Goal: Communication & Community: Answer question/provide support

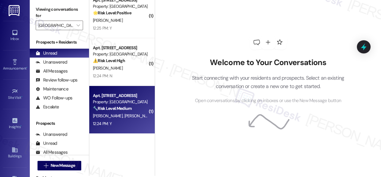
scroll to position [2, 0]
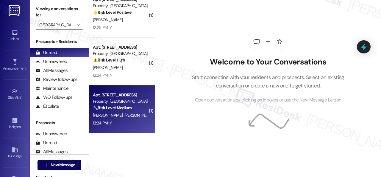
click at [140, 125] on div "12:24 PM: Y 12:24 PM: Y" at bounding box center [120, 122] width 56 height 7
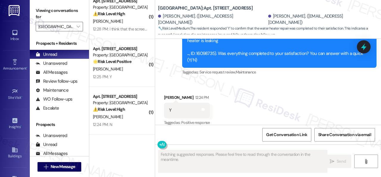
scroll to position [56, 0]
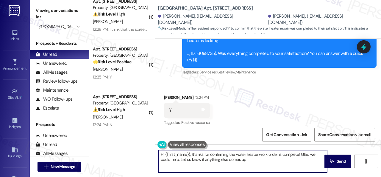
drag, startPoint x: 252, startPoint y: 161, endPoint x: 133, endPoint y: 143, distance: 120.2
click at [133, 143] on div "( 1 ) Apt. 202, 003 [GEOGRAPHIC_DATA] Property: [GEOGRAPHIC_DATA] Central 🔧 Ris…" at bounding box center [235, 88] width 292 height 177
paste textarea "We're glad to hear everything’s taken care of. If your experience at {{property…"
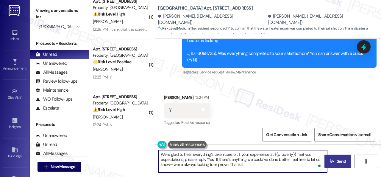
type textarea "We're glad to hear everything’s taken care of. If your experience at {{property…"
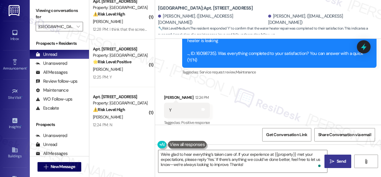
click at [332, 161] on icon "" at bounding box center [332, 161] width 4 height 5
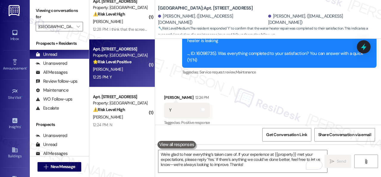
click at [125, 83] on div "Apt. [STREET_ADDRESS] Property: [GEOGRAPHIC_DATA] Central 🌟 Risk Level: Positiv…" at bounding box center [122, 63] width 66 height 48
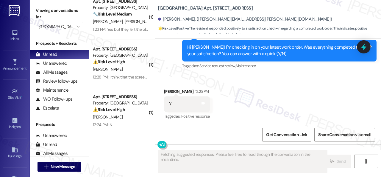
scroll to position [333, 0]
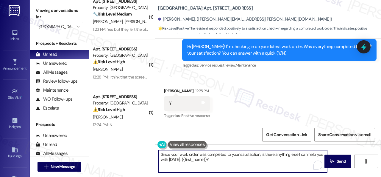
drag, startPoint x: 216, startPoint y: 162, endPoint x: 146, endPoint y: 147, distance: 71.6
click at [146, 147] on div "( 1 ) Apt. 202, 003 [GEOGRAPHIC_DATA] Property: [GEOGRAPHIC_DATA] Central 🔧 Ris…" at bounding box center [235, 88] width 292 height 177
paste textarea "We're glad to hear everything’s taken care of. If your experience at {{property…"
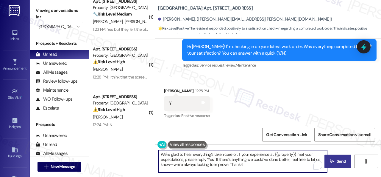
type textarea "We're glad to hear everything’s taken care of. If your experience at {{property…"
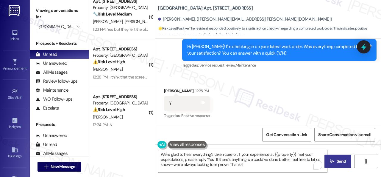
click at [337, 162] on span "Send" at bounding box center [341, 161] width 9 height 6
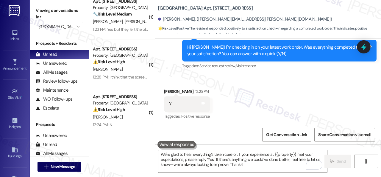
click at [171, 81] on div "Received via SMS [PERSON_NAME] 12:25 PM Y Tags and notes Tagged as: Positive re…" at bounding box center [268, 100] width 226 height 50
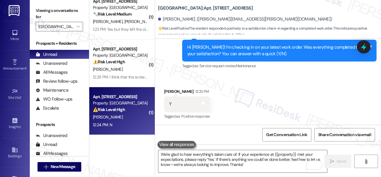
click at [124, 119] on div "[PERSON_NAME]" at bounding box center [120, 116] width 56 height 7
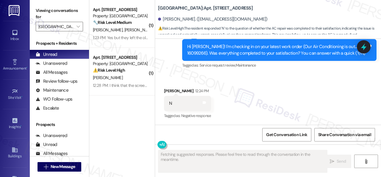
scroll to position [0, 0]
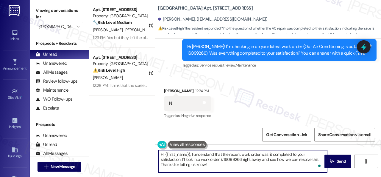
drag, startPoint x: 208, startPoint y: 164, endPoint x: 143, endPoint y: 145, distance: 67.3
click at [143, 145] on div "( 1 ) Apt. 202, 003 [GEOGRAPHIC_DATA] Property: [GEOGRAPHIC_DATA] Central 🔧 Ris…" at bounding box center [235, 88] width 292 height 177
paste textarea "I'm sorry that the work order wasn't completed to your satisfaction. Can you pl…"
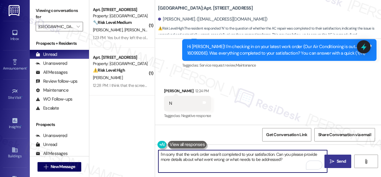
type textarea "I'm sorry that the work order wasn't completed to your satisfaction. Can you pl…"
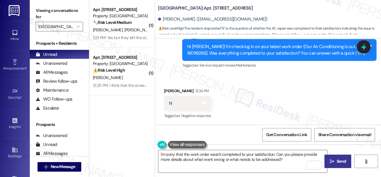
click at [331, 162] on icon "" at bounding box center [332, 161] width 4 height 5
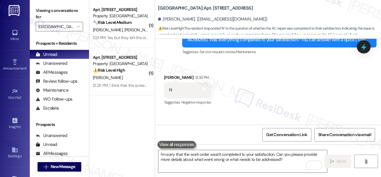
scroll to position [5337, 0]
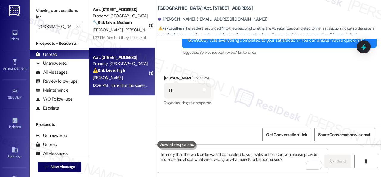
click at [131, 81] on div "[PERSON_NAME]" at bounding box center [120, 77] width 56 height 7
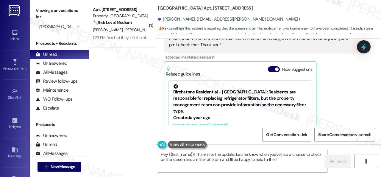
scroll to position [2578, 0]
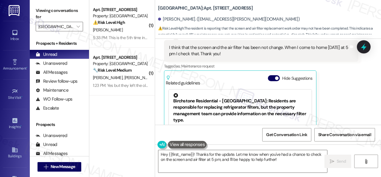
drag, startPoint x: 164, startPoint y: 98, endPoint x: 168, endPoint y: 97, distance: 4.3
click at [164, 98] on div "Related guidelines Hide Suggestions Birchstone Residential - [GEOGRAPHIC_DATA]:…" at bounding box center [240, 114] width 153 height 88
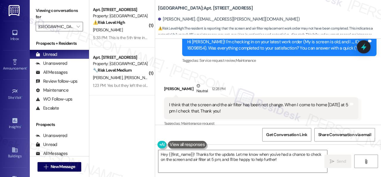
scroll to position [2518, 0]
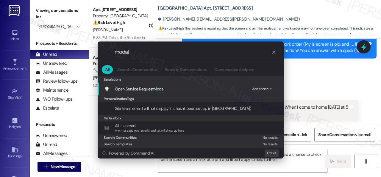
type input "modal"
click at [260, 88] on div "Add shortcut" at bounding box center [262, 89] width 20 height 6
click at [151, 88] on span "Open Service Request Modal" at bounding box center [140, 88] width 50 height 5
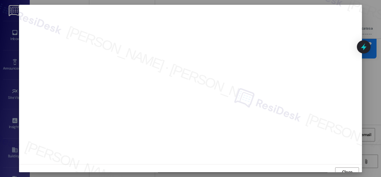
scroll to position [4, 0]
click at [341, 168] on span "Close" at bounding box center [347, 167] width 13 height 6
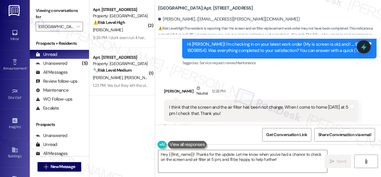
click at [177, 72] on div "Received via SMS [PERSON_NAME] Neutral 12:28 PM I think that the screen and the…" at bounding box center [268, 147] width 226 height 151
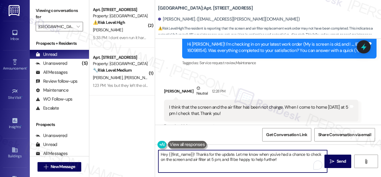
drag, startPoint x: 283, startPoint y: 160, endPoint x: 166, endPoint y: 153, distance: 117.9
click at [103, 129] on div "( 2 ) Apt. 308, 002 [GEOGRAPHIC_DATA] Property: [GEOGRAPHIC_DATA] Central ⚠️ Ri…" at bounding box center [235, 88] width 292 height 177
paste textarea "I'm sorry to hear the issues haven't been resolved yet. We apologize for the de…"
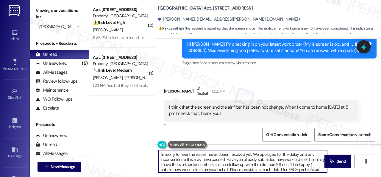
scroll to position [0, 0]
drag, startPoint x: 195, startPoint y: 155, endPoint x: 201, endPoint y: 154, distance: 5.4
click at [196, 155] on textarea "I'm sorry to hear the issues haven't been resolved yet. We apologize for the de…" at bounding box center [242, 161] width 169 height 22
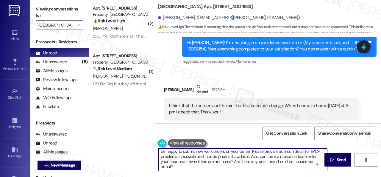
scroll to position [2, 0]
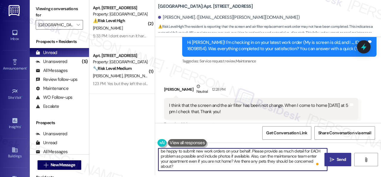
type textarea "I'm sorry to hear the screen and air filter issues haven't been resolved yet. W…"
click at [331, 160] on icon "" at bounding box center [332, 159] width 4 height 5
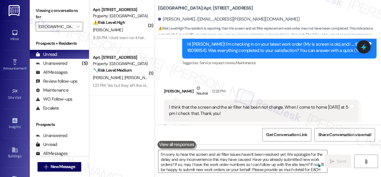
scroll to position [2607, 0]
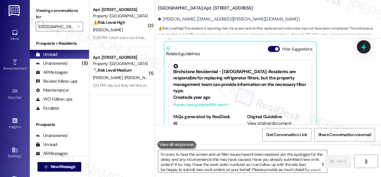
drag, startPoint x: 119, startPoint y: 30, endPoint x: 156, endPoint y: 44, distance: 40.1
click at [119, 30] on div "[PERSON_NAME]" at bounding box center [120, 29] width 56 height 7
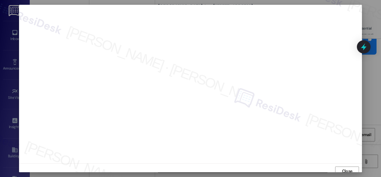
scroll to position [0, 0]
click at [341, 171] on span "Close" at bounding box center [347, 172] width 13 height 6
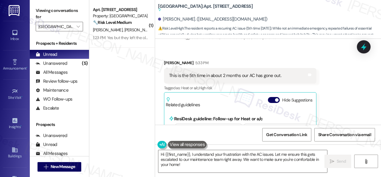
scroll to position [5449, 0]
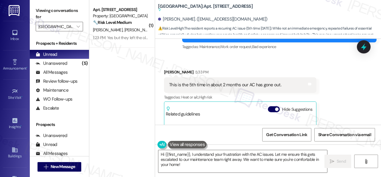
click at [202, 75] on div "Received via SMS [PERSON_NAME] 5:33 PM This is the 5th time in about 2 months o…" at bounding box center [268, 157] width 226 height 205
click at [175, 77] on div "Received via SMS [PERSON_NAME] 5:33 PM This is the 5th time in about 2 months o…" at bounding box center [268, 157] width 226 height 205
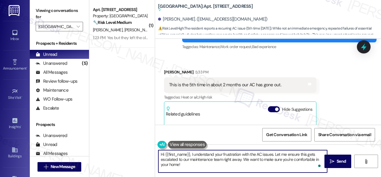
drag, startPoint x: 190, startPoint y: 169, endPoint x: 138, endPoint y: 147, distance: 56.0
click at [138, 147] on div "( 1 ) Apt. 202, 003 [GEOGRAPHIC_DATA] Property: [GEOGRAPHIC_DATA] Central 🔧 Ris…" at bounding box center [235, 88] width 292 height 177
paste textarea "I'm sorry to hear the issue hasn't been resolved yet. We apologize for the dela…"
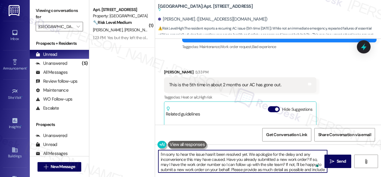
scroll to position [0, 0]
click at [195, 155] on textarea "I'm sorry to hear the issue hasn't been resolved yet. We apologize for the dela…" at bounding box center [242, 161] width 169 height 22
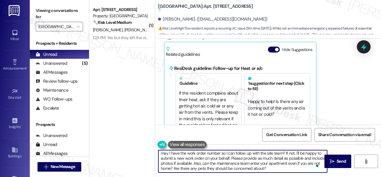
scroll to position [5479, 0]
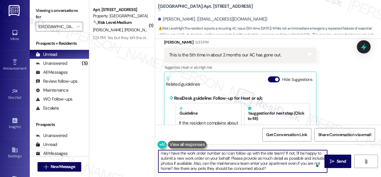
click at [231, 157] on textarea "I'm sorry to hear the AC issue hasn't been resolved yet. We apologize for the d…" at bounding box center [242, 161] width 169 height 22
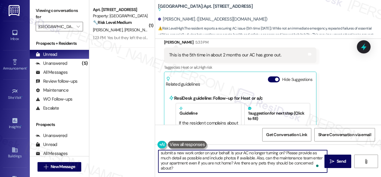
scroll to position [0, 0]
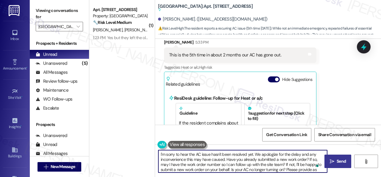
type textarea "I'm sorry to hear the AC issue hasn't been resolved yet. We apologize for the d…"
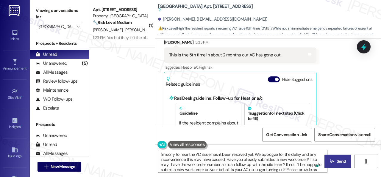
click at [336, 162] on span "Send" at bounding box center [342, 161] width 12 height 6
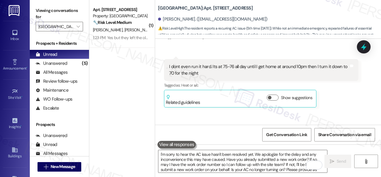
click at [140, 27] on div "[PERSON_NAME] [PERSON_NAME]" at bounding box center [120, 29] width 56 height 7
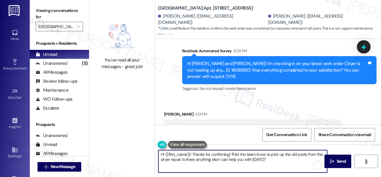
drag, startPoint x: 182, startPoint y: 159, endPoint x: 271, endPoint y: 158, distance: 88.8
click at [271, 158] on textarea "Hi {{first_name}}! Thanks for confirming! I'll let the team know to pick up the…" at bounding box center [242, 161] width 169 height 22
drag, startPoint x: 192, startPoint y: 153, endPoint x: 128, endPoint y: 146, distance: 65.0
click at [128, 146] on div "You've read all your messages - great job! [GEOGRAPHIC_DATA]: Apt. [STREET_ADDR…" at bounding box center [235, 88] width 292 height 177
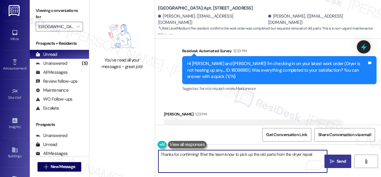
type textarea "Thanks for confirming! I'll let the team know to pick up the old parts from the…"
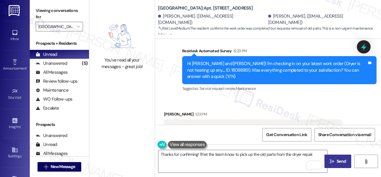
click at [332, 162] on icon "" at bounding box center [332, 161] width 4 height 5
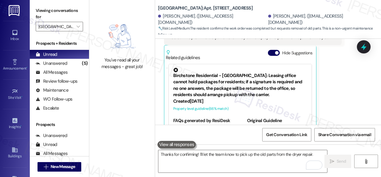
scroll to position [1507, 0]
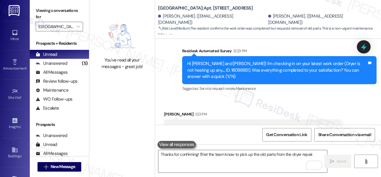
click at [229, 97] on div "Received via SMS [PERSON_NAME] 1:23 PM Yes but they left the old parts here. Th…" at bounding box center [268, 162] width 226 height 130
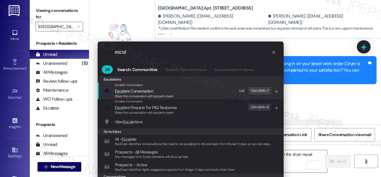
type input "escal"
click at [242, 89] on div "Edit" at bounding box center [242, 91] width 6 height 6
click at [138, 89] on span "Escal ate Conversation" at bounding box center [134, 90] width 38 height 5
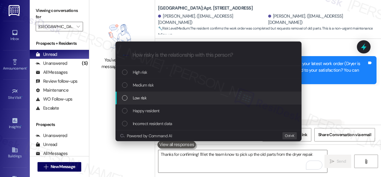
click at [137, 95] on span "Low risk" at bounding box center [140, 97] width 14 height 7
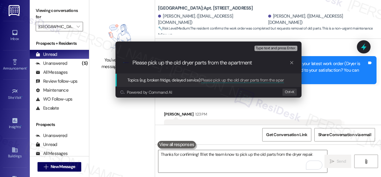
type input "Please pick up the old dryer parts from the apartment."
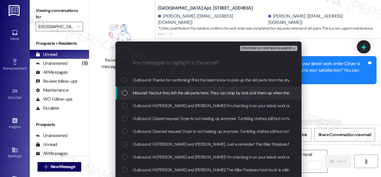
click at [171, 94] on span "Inbound: Yes but they left the old parts here. They can stop by and pick them u…" at bounding box center [216, 92] width 167 height 7
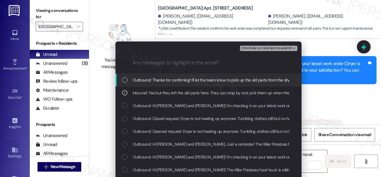
click at [254, 50] on span "Ctrl+Enter or click here to submit" at bounding box center [266, 48] width 51 height 4
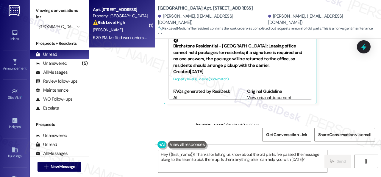
scroll to position [1635, 0]
click at [120, 31] on div "[PERSON_NAME]" at bounding box center [120, 29] width 56 height 7
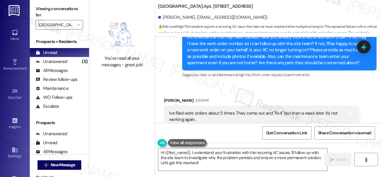
scroll to position [5648, 0]
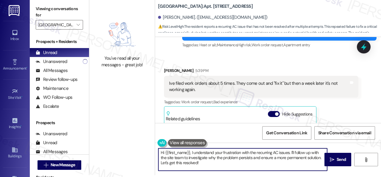
drag, startPoint x: 203, startPoint y: 165, endPoint x: 141, endPoint y: 146, distance: 65.4
click at [141, 146] on div "You've read all your messages - great job! [GEOGRAPHIC_DATA]: Apt. 308, 002 [GE…" at bounding box center [235, 86] width 292 height 177
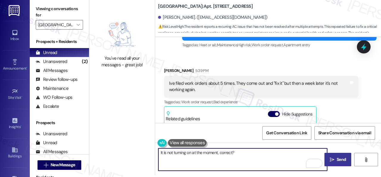
type textarea "It is not turning on at the moment, correct?"
click at [337, 157] on span "Send" at bounding box center [341, 159] width 9 height 6
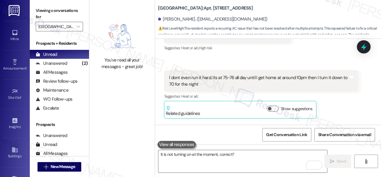
scroll to position [5469, 0]
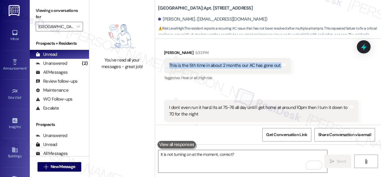
copy div "This is the 5th time in about 2 months our AC has gone out."
drag, startPoint x: 169, startPoint y: 78, endPoint x: 278, endPoint y: 79, distance: 109.6
click at [279, 69] on div "This is the 5th time in about 2 months our AC has gone out." at bounding box center [226, 65] width 114 height 6
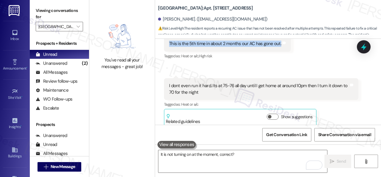
scroll to position [5498, 0]
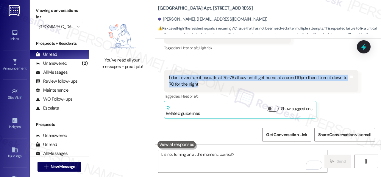
drag, startPoint x: 169, startPoint y: 89, endPoint x: 201, endPoint y: 96, distance: 32.3
click at [201, 87] on div "I dont even run it hard. Its at 75-76 all day until I get home at around 10pm t…" at bounding box center [259, 80] width 180 height 13
copy div "I dont even run it hard. Its at 75-76 all day until I get home at around 10pm t…"
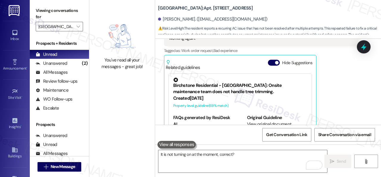
scroll to position [5660, 0]
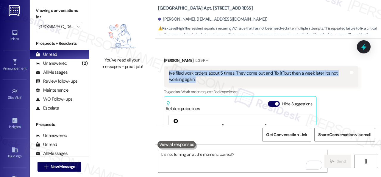
drag, startPoint x: 169, startPoint y: 86, endPoint x: 195, endPoint y: 92, distance: 27.2
click at [195, 83] on div "Ive filed work orders about 5 times. They come out and "fix it" but then a week…" at bounding box center [259, 76] width 181 height 13
copy div "Ive filed work orders about 5 times. They come out and "fix it" but then a week…"
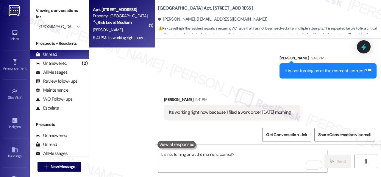
scroll to position [5820, 0]
click at [212, 161] on textarea "It is not turning on at the moment, correct?" at bounding box center [242, 161] width 169 height 22
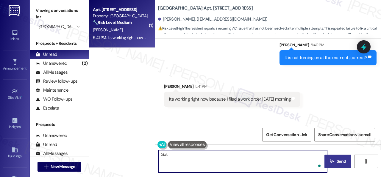
scroll to position [5820, 0]
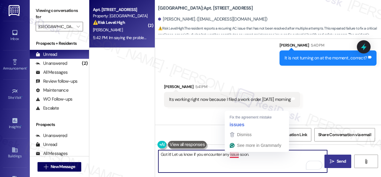
click at [236, 153] on textarea "Got it! Let us know if you encounter any issue soon." at bounding box center [242, 161] width 169 height 22
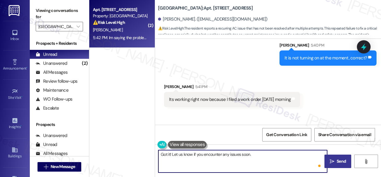
click at [265, 152] on textarea "Got it! Let us know if you encounter any issues soon." at bounding box center [242, 161] width 169 height 22
click at [173, 154] on textarea "Got it! Let us know if you encounter any issues soon. Thank you for confirming." at bounding box center [242, 161] width 169 height 22
click at [211, 158] on textarea "Got it! I hear you on the history of the AC. Let us know if you encounter any i…" at bounding box center [242, 161] width 169 height 22
type textarea "Got it! I hear you on the history of the AC. Let us know if you encounter any i…"
click at [337, 159] on span "Send" at bounding box center [341, 161] width 9 height 6
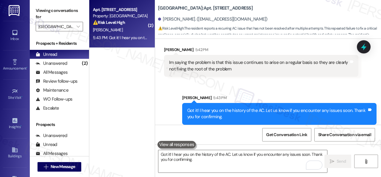
scroll to position [5916, 0]
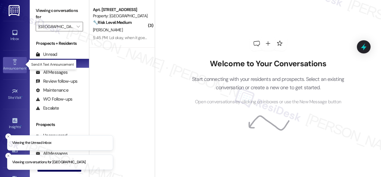
click at [15, 63] on icon at bounding box center [15, 62] width 7 height 7
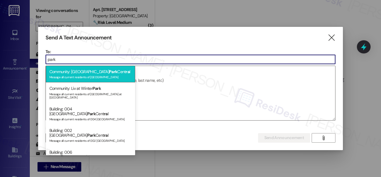
type input "park"
click at [75, 72] on div "Community: Halston Park Cent ra l Message all current residents of Halston Park…" at bounding box center [90, 74] width 89 height 17
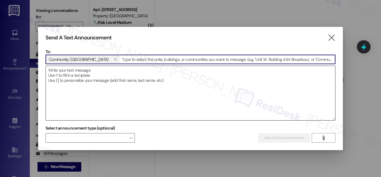
click at [97, 74] on textarea at bounding box center [191, 93] width 290 height 54
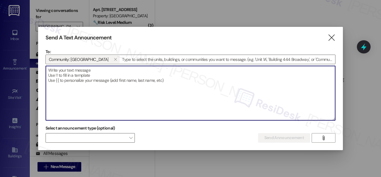
paste textarea "Hi {{first_name}}, Don’t miss Sau Fresh Food Truck at the Office tomorrow, Frid…"
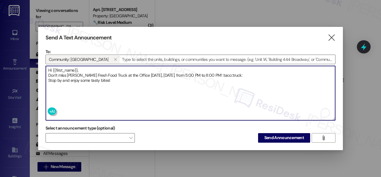
click at [88, 69] on textarea "Hi {{first_name}}, Don’t miss Sau Fresh Food Truck at the Office tomorrow, Frid…" at bounding box center [191, 93] width 290 height 54
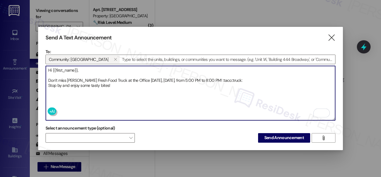
drag, startPoint x: 223, startPoint y: 80, endPoint x: 251, endPoint y: 79, distance: 28.0
click at [251, 79] on textarea "Hi {{first_name}}, Don’t miss Sau Fresh Food Truck at the Office tomorrow, Frid…" at bounding box center [191, 93] width 290 height 54
click at [225, 76] on textarea "Hi {{first_name}}, Don’t miss Sau Fresh Food Truck at the Office tomorrow, Frid…" at bounding box center [191, 93] width 290 height 54
type textarea "Hi {{first_name}}, Don’t miss Sau Fresh Food Truck at the Office tomorrow, Frid…"
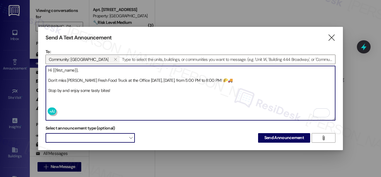
click at [108, 140] on span at bounding box center [90, 138] width 89 height 10
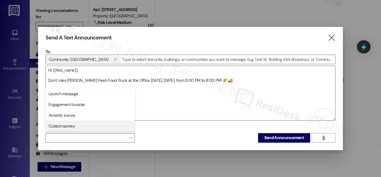
click at [54, 125] on span "Custom survey" at bounding box center [62, 126] width 26 height 6
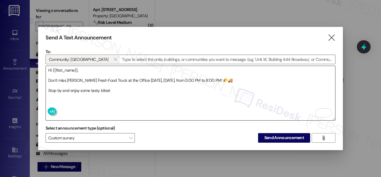
click at [121, 101] on textarea "Hi {{first_name}}, Don’t miss Sau Fresh Food Truck at the Office tomorrow, Frid…" at bounding box center [191, 93] width 290 height 54
click at [277, 134] on span "Send Announcement" at bounding box center [285, 137] width 40 height 6
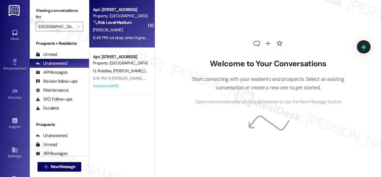
click at [117, 34] on div "[PERSON_NAME]" at bounding box center [120, 29] width 56 height 7
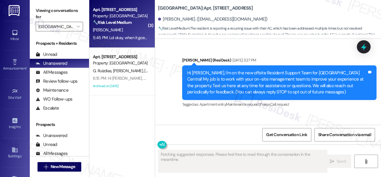
scroll to position [5940, 0]
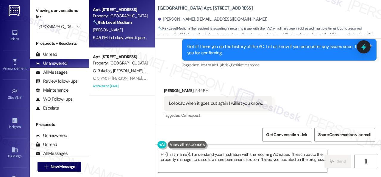
drag, startPoint x: 179, startPoint y: 166, endPoint x: 142, endPoint y: 148, distance: 41.0
click at [142, 149] on div "Apt. 308, 002 Halston Park Central Property: Halston Park Central 🔧 Risk Level:…" at bounding box center [235, 88] width 292 height 177
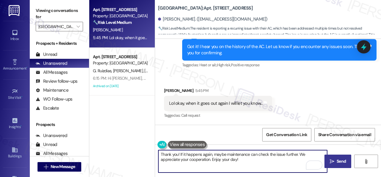
type textarea "Thank you! If it happens again, maybe maintenance can check the issue further. …"
click at [336, 164] on span "Send" at bounding box center [342, 161] width 12 height 6
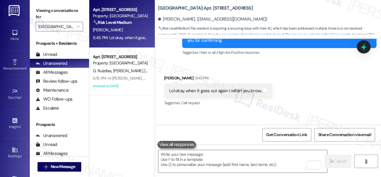
scroll to position [5939, 0]
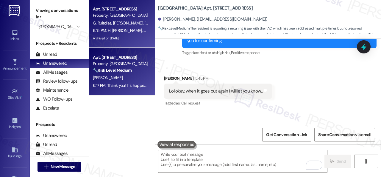
click at [135, 28] on div "6:15 PM: Hi Maximiliano, Genesis, Andres and Sebastian, Don’t miss Sau Fresh Fo…" at bounding box center [120, 30] width 56 height 7
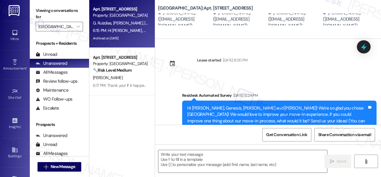
type textarea "Fetching suggested responses. Please feel free to read through the conversation…"
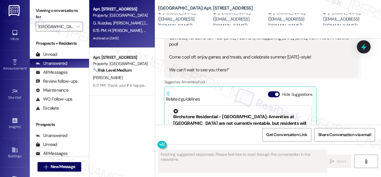
scroll to position [643, 0]
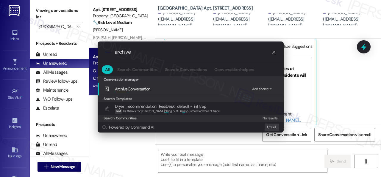
type input "archive"
click at [257, 88] on div "Add shortcut" at bounding box center [262, 89] width 20 height 6
click at [133, 89] on span "Archive Conversation" at bounding box center [133, 88] width 36 height 5
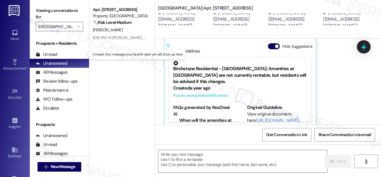
click at [49, 55] on div "Unread" at bounding box center [46, 54] width 21 height 6
